Goal: Task Accomplishment & Management: Complete application form

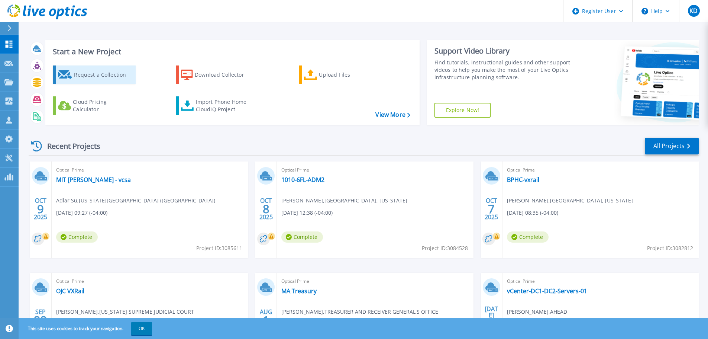
click at [107, 72] on div "Request a Collection" at bounding box center [103, 74] width 59 height 15
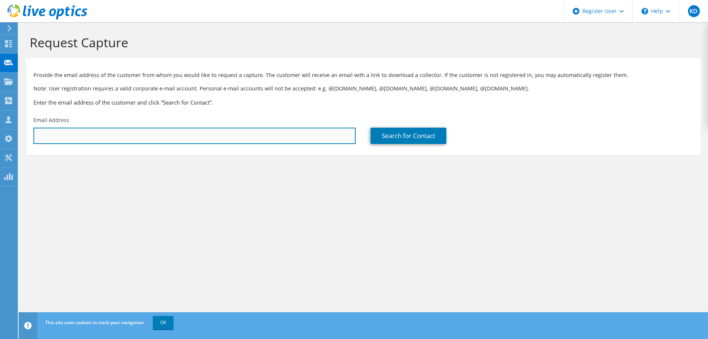
click at [151, 137] on input "text" at bounding box center [194, 135] width 322 height 16
paste input "dnawrocki@woodwellclimate.org"
type input "dnawrocki@woodwellclimate.org"
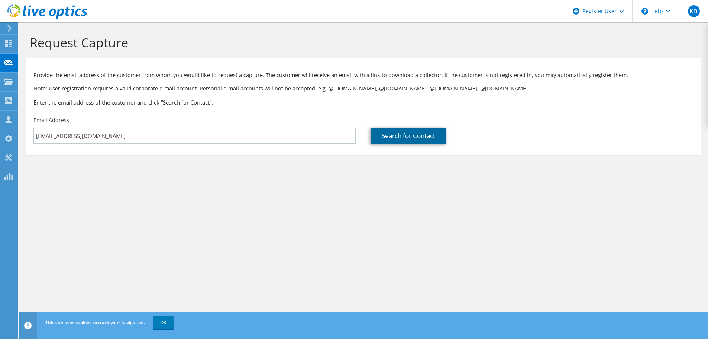
click at [382, 137] on link "Search for Contact" at bounding box center [409, 135] width 76 height 16
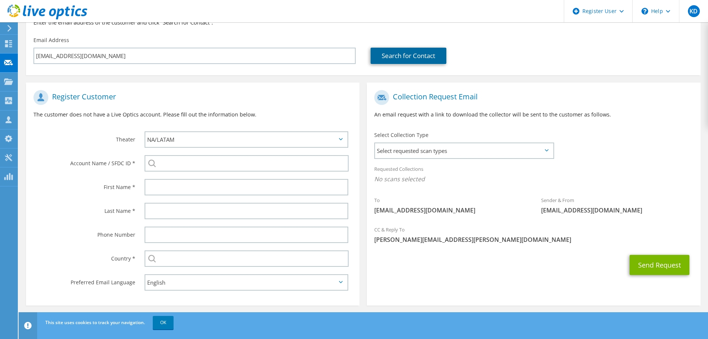
scroll to position [84, 0]
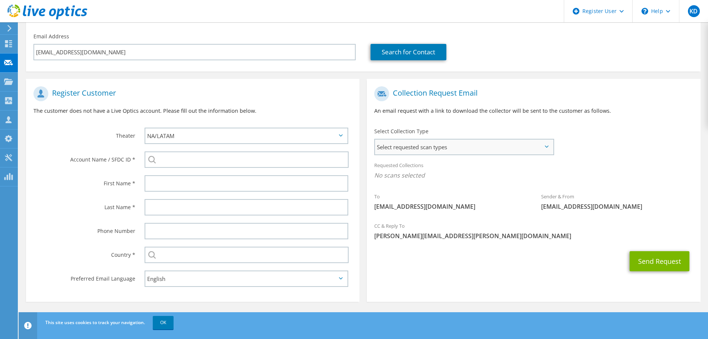
click at [400, 149] on span "Select requested scan types" at bounding box center [464, 146] width 178 height 15
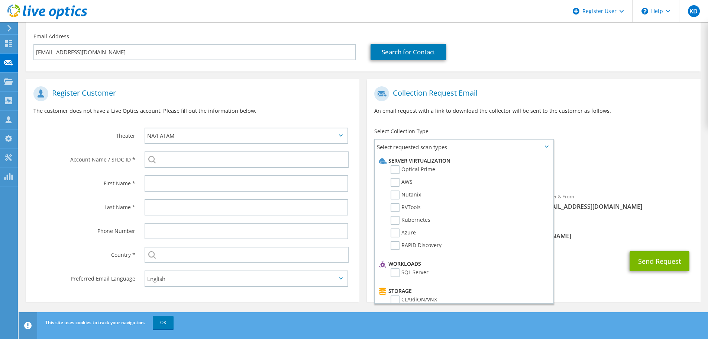
click at [591, 188] on div "Requested Collections No scans selected" at bounding box center [533, 172] width 333 height 31
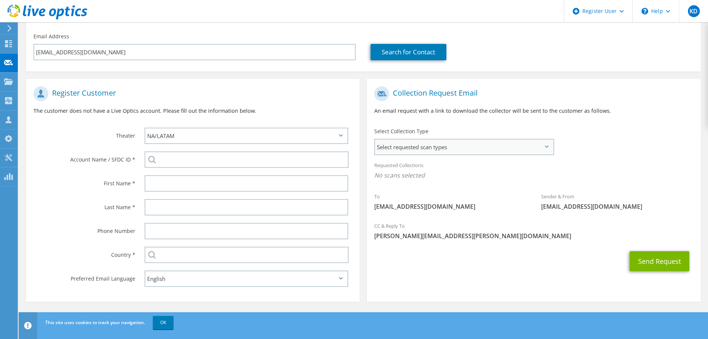
click at [422, 154] on span "Select requested scan types" at bounding box center [464, 146] width 178 height 15
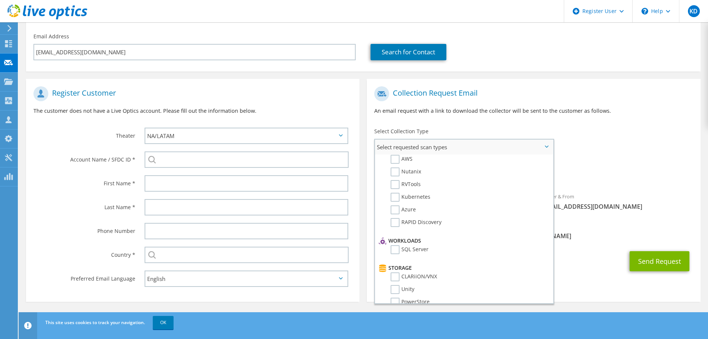
scroll to position [0, 0]
click at [401, 173] on label "Optical Prime" at bounding box center [413, 169] width 45 height 9
click at [0, 0] on input "Optical Prime" at bounding box center [0, 0] width 0 height 0
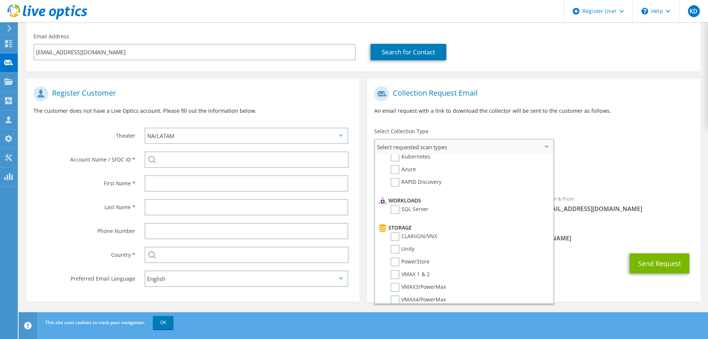
scroll to position [112, 0]
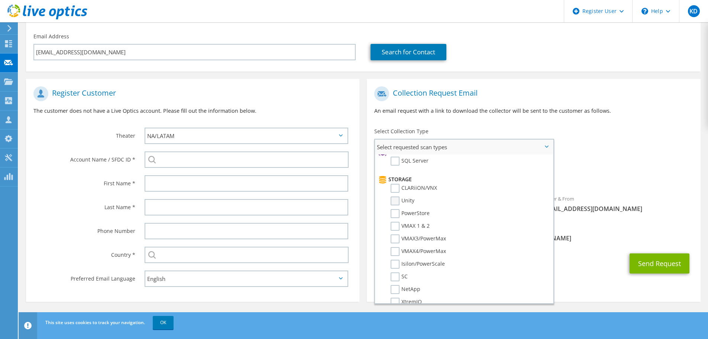
click at [397, 202] on label "Unity" at bounding box center [403, 200] width 24 height 9
click at [0, 0] on input "Unity" at bounding box center [0, 0] width 0 height 0
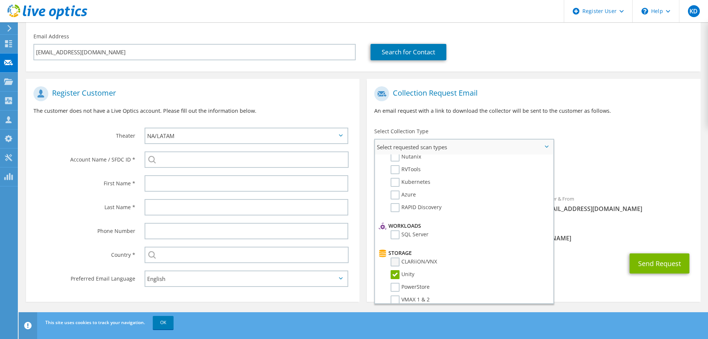
scroll to position [0, 0]
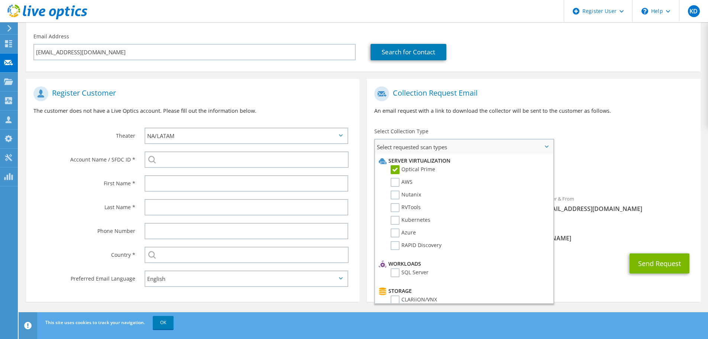
click at [396, 169] on label "Optical Prime" at bounding box center [413, 169] width 45 height 9
click at [0, 0] on input "Optical Prime" at bounding box center [0, 0] width 0 height 0
click at [400, 169] on label "Optical Prime" at bounding box center [413, 169] width 45 height 9
click at [0, 0] on input "Optical Prime" at bounding box center [0, 0] width 0 height 0
click at [564, 178] on span "Unity Optical Prime" at bounding box center [533, 177] width 319 height 12
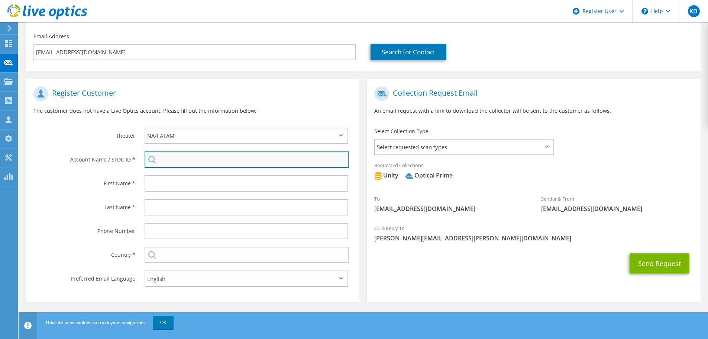
click at [196, 164] on input "search" at bounding box center [247, 159] width 204 height 16
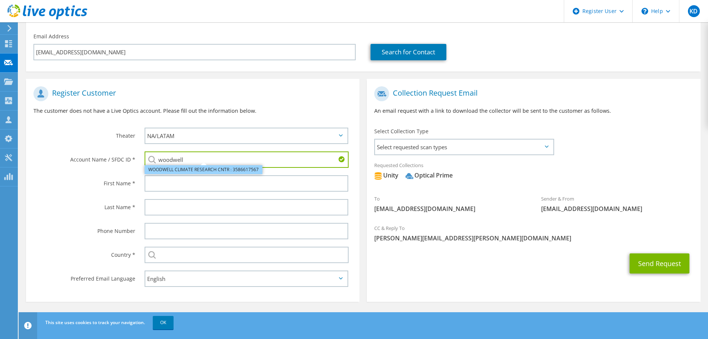
click at [229, 172] on li "WOODWELL CLIMATE RESEARCH CNTR : 3586617567" at bounding box center [204, 169] width 118 height 9
type input "WOODWELL CLIMATE RESEARCH CNTR : 3586617567"
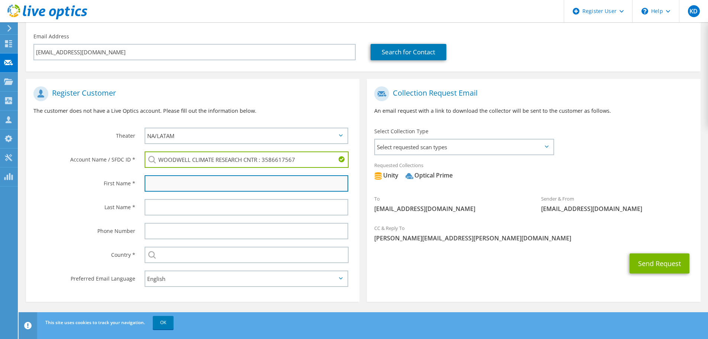
click at [238, 188] on input "text" at bounding box center [247, 183] width 204 height 16
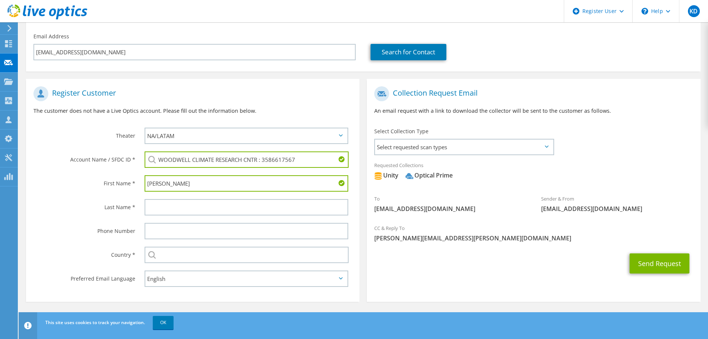
type input "David"
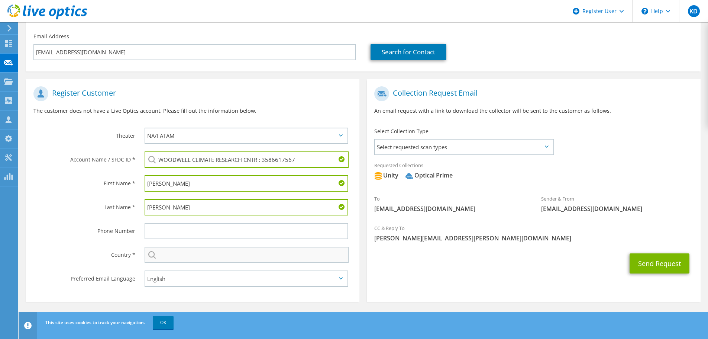
type input "Nawrocki"
click at [175, 261] on input "text" at bounding box center [247, 254] width 204 height 16
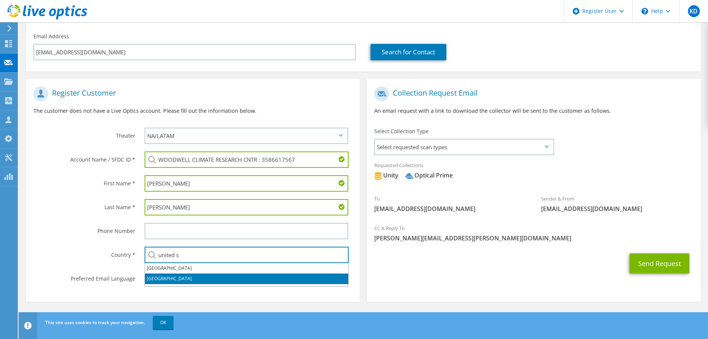
click at [198, 275] on li "United States" at bounding box center [246, 278] width 203 height 10
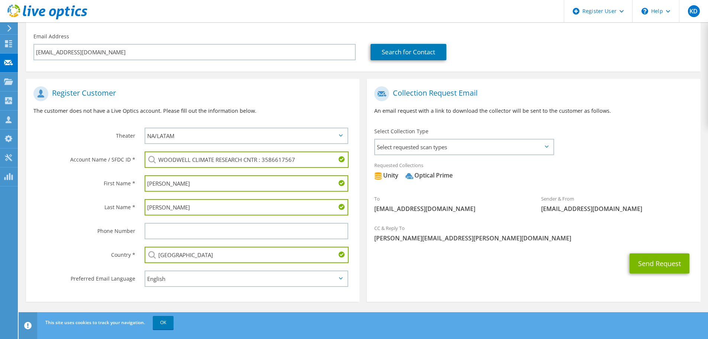
type input "United States"
click at [647, 253] on button "Send Request" at bounding box center [660, 263] width 60 height 20
